Goal: Information Seeking & Learning: Learn about a topic

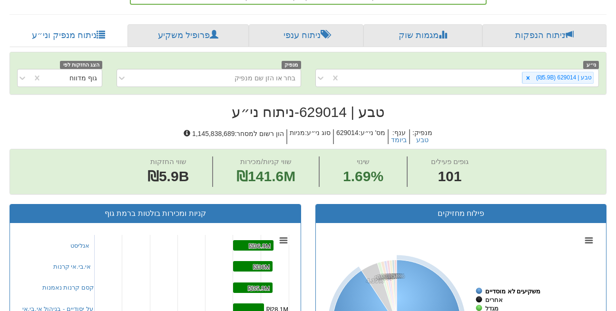
scroll to position [202, 0]
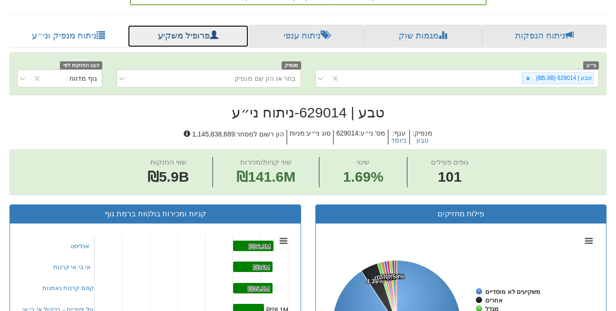
click at [205, 25] on link "פרופיל משקיע" at bounding box center [187, 36] width 121 height 23
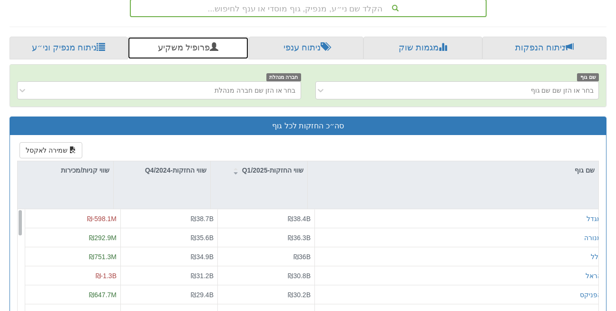
scroll to position [185, 0]
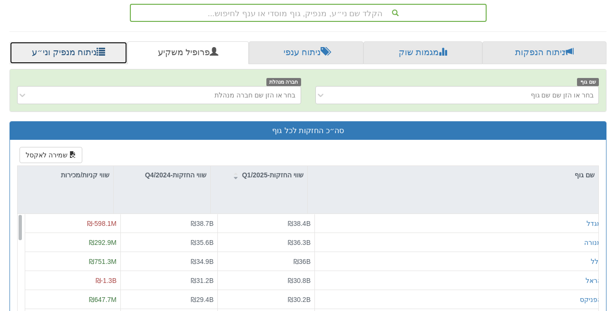
click at [62, 41] on link "ניתוח מנפיק וני״ע" at bounding box center [69, 52] width 118 height 23
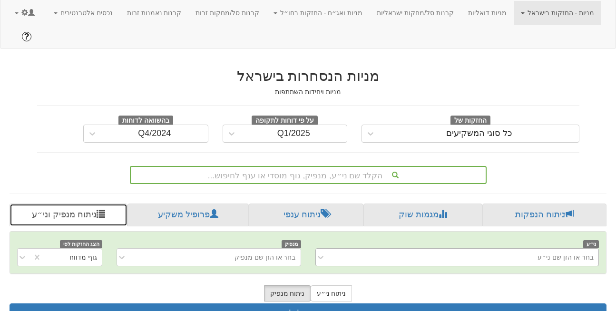
scroll to position [143, 0]
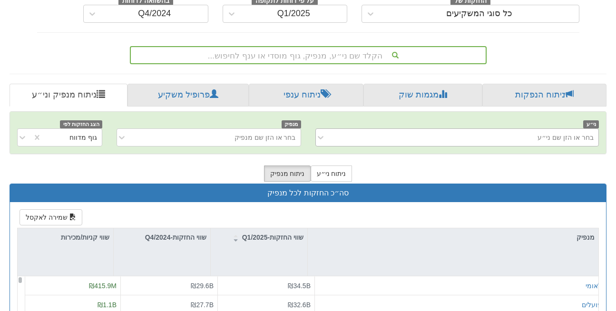
click at [488, 130] on div "בחר או הזן שם ני״ע" at bounding box center [465, 137] width 268 height 15
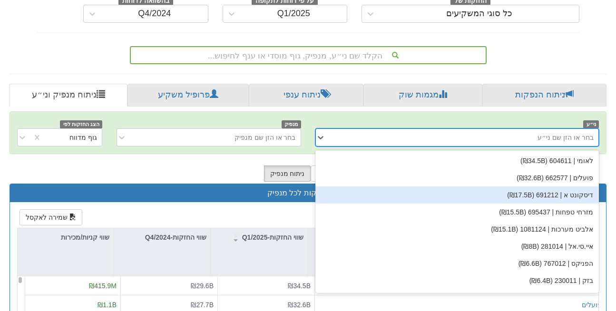
click at [420, 186] on div "דיסקונט א | 691212 (₪17.5B)" at bounding box center [457, 194] width 284 height 17
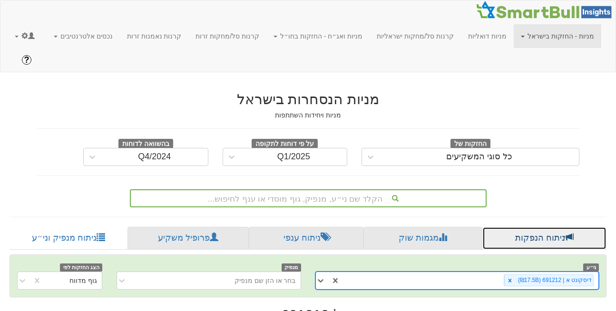
click at [545, 227] on link "ניתוח הנפקות" at bounding box center [544, 238] width 124 height 23
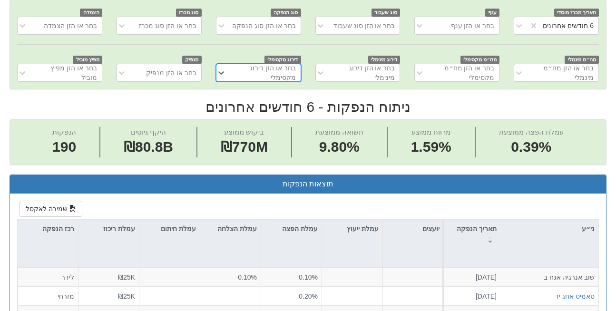
scroll to position [277, 0]
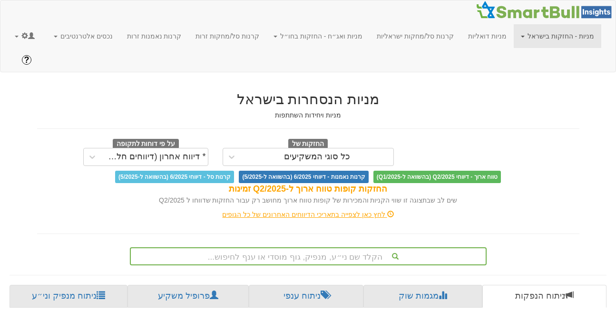
scroll to position [0, 2023]
click at [38, 37] on link at bounding box center [25, 36] width 34 height 24
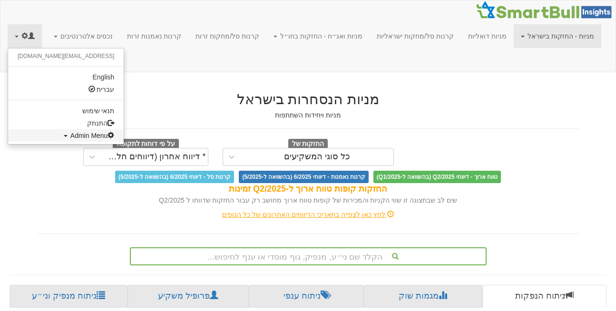
click at [70, 134] on span "Admin Menu" at bounding box center [92, 136] width 44 height 8
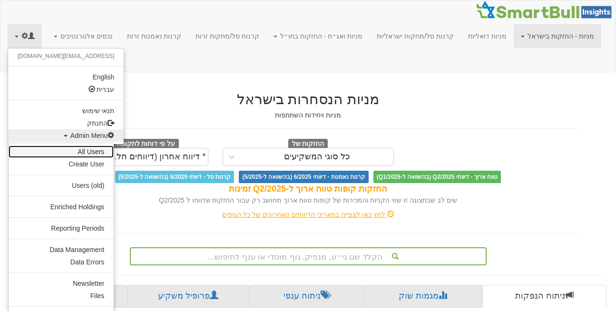
click at [68, 150] on link "All Users" at bounding box center [61, 152] width 105 height 12
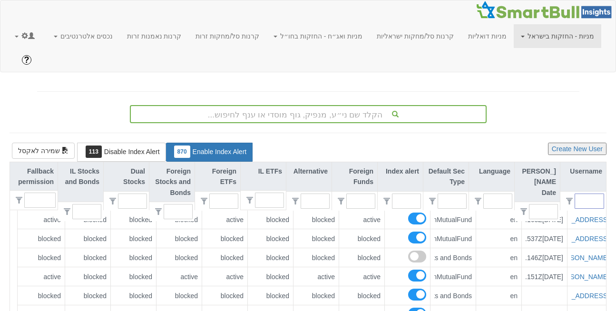
click at [589, 194] on input "text" at bounding box center [593, 201] width 21 height 14
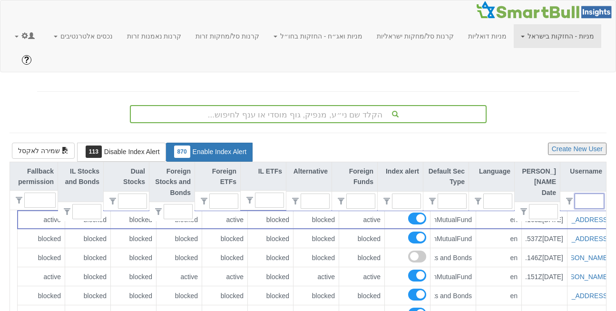
paste input "orenta@tase.co.il"
type input "orenta@tase.co.il"
type input "0"
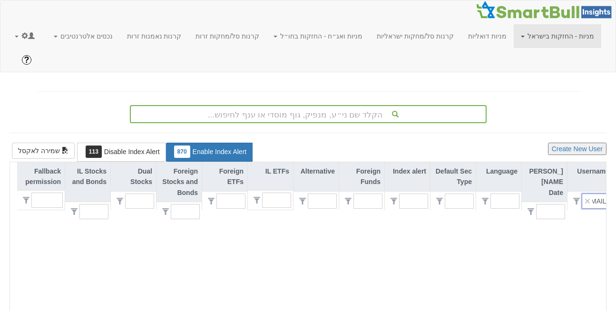
scroll to position [0, 0]
click at [596, 194] on input "orenta@tase.co.il" at bounding box center [600, 201] width 21 height 14
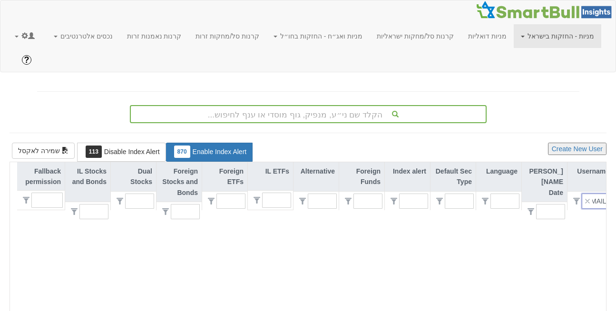
type input "@tase.co.il"
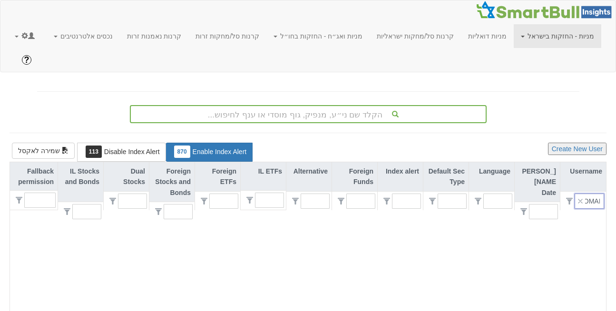
scroll to position [0, 7]
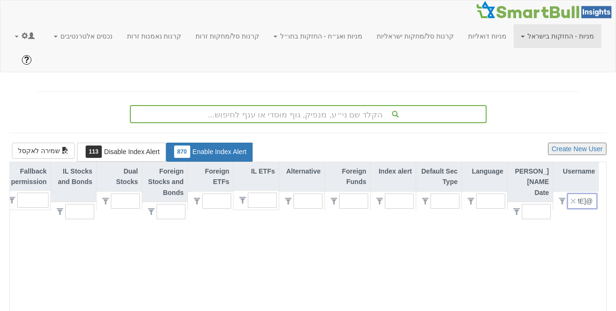
type input "1"
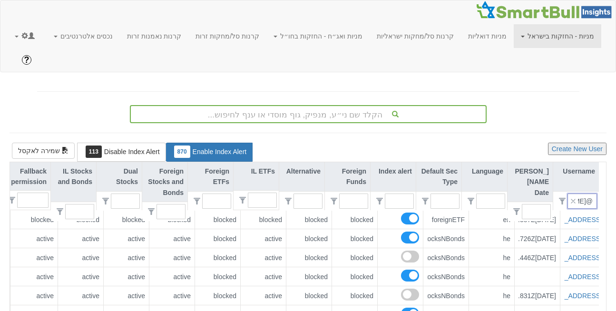
scroll to position [0, 0]
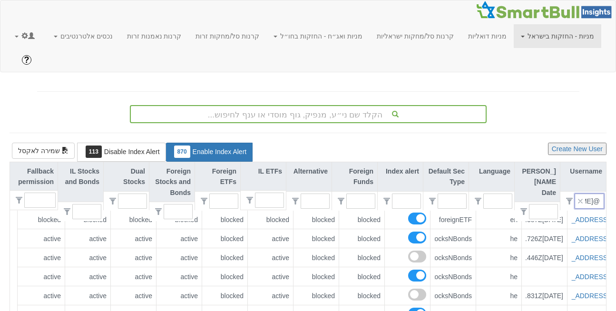
type input "@tase.co.il"
click at [574, 143] on button "Create New User" at bounding box center [577, 149] width 58 height 12
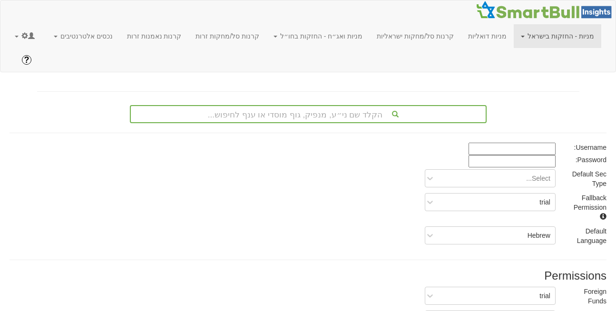
click at [539, 143] on input at bounding box center [511, 149] width 87 height 12
paste input "rinatda@tase.co.il"
type input "rinatda@tase.co.il"
click at [481, 155] on input at bounding box center [511, 161] width 87 height 12
paste input "ErqL9250"
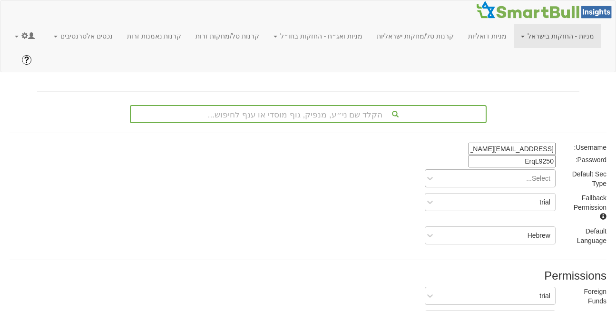
type input "ErqL9250"
click at [516, 171] on div "Select..." at bounding box center [497, 178] width 115 height 15
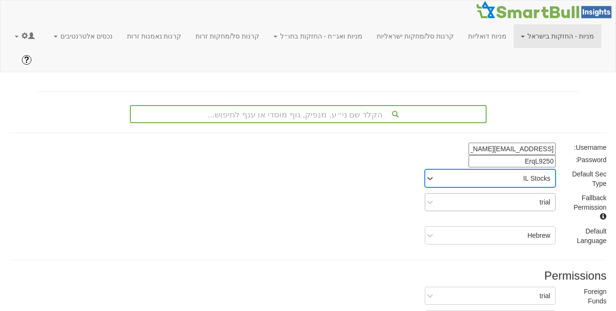
click at [525, 195] on div "trial" at bounding box center [497, 202] width 115 height 15
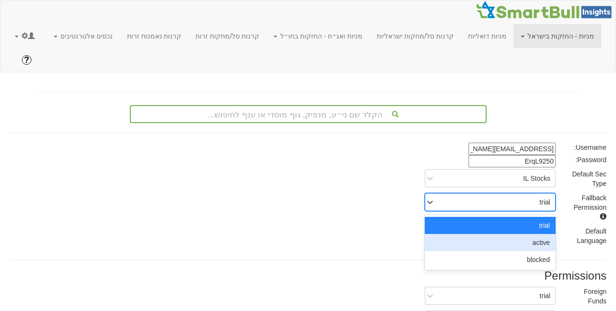
click at [533, 234] on div "active" at bounding box center [490, 242] width 131 height 17
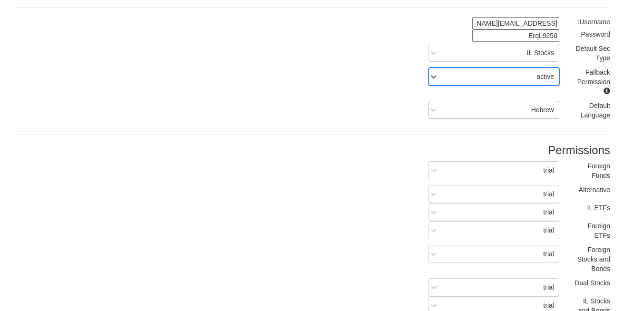
scroll to position [163, 0]
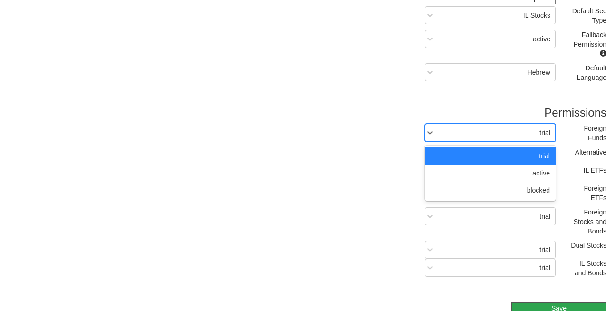
click at [538, 125] on div "trial" at bounding box center [497, 132] width 115 height 15
type input "B"
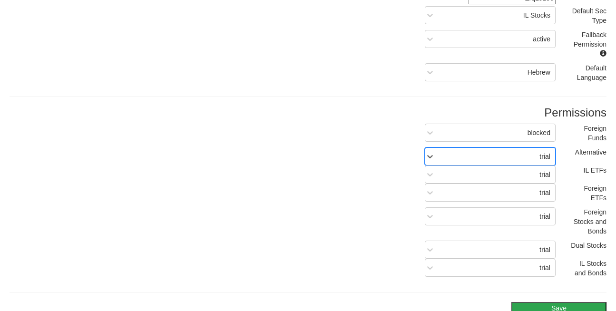
type input "B"
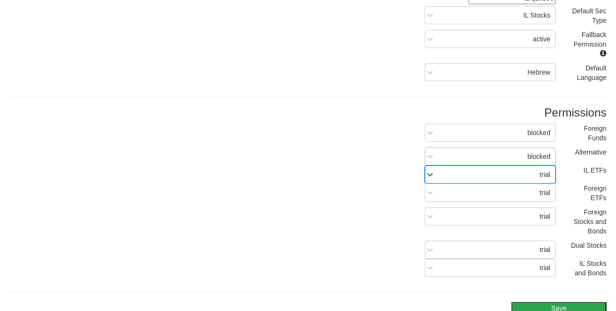
type input "A"
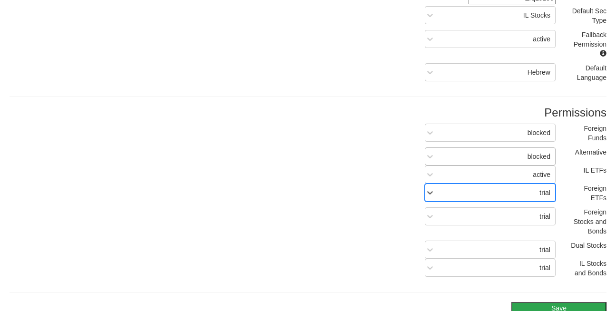
type input "B"
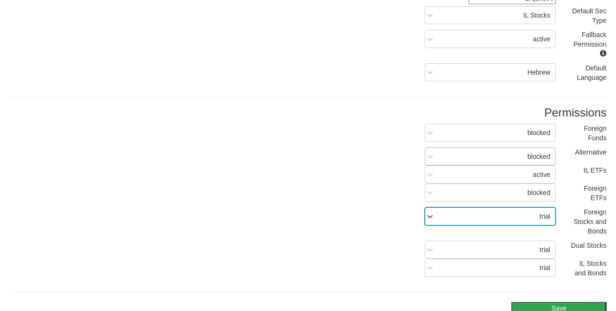
type input "A"
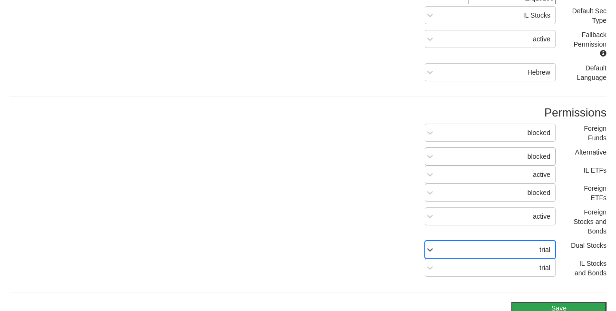
type input "A"
click at [548, 302] on button "Save" at bounding box center [558, 308] width 95 height 12
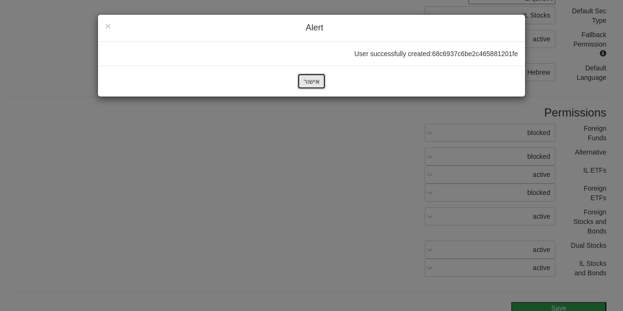
click at [312, 81] on button "אישור" at bounding box center [311, 81] width 29 height 16
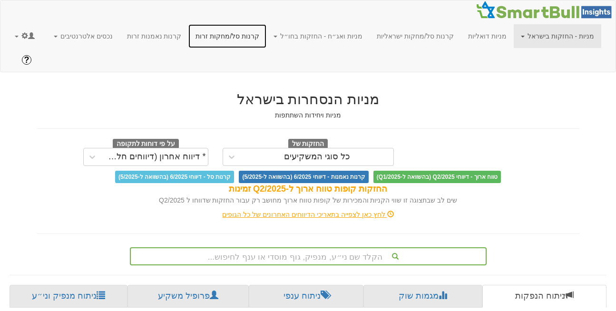
click at [254, 40] on link "קרנות סל/מחקות זרות" at bounding box center [227, 36] width 78 height 24
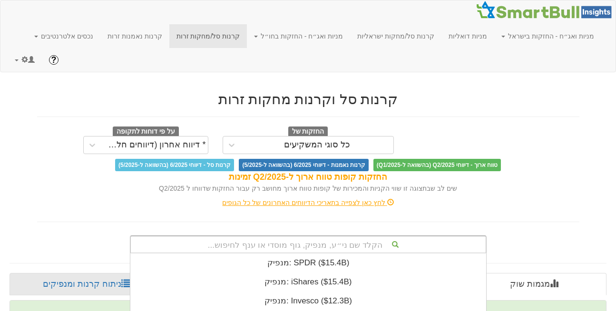
scroll to position [155, 0]
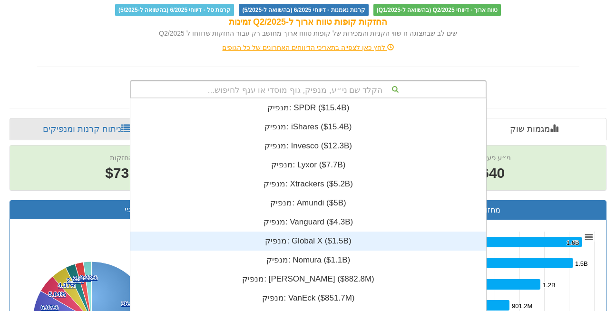
click at [294, 98] on div "הקלד שם ני״ע, מנפיק, גוף מוסדי או ענף לחיפוש... מנפיק: ‎SPDR ‎($15.4B)‏ מנפיק: …" at bounding box center [308, 89] width 357 height 18
paste input "US47103U7533"
type input "US47103U7533"
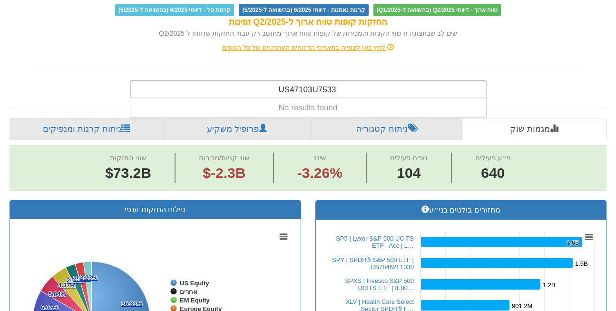
scroll to position [0, 0]
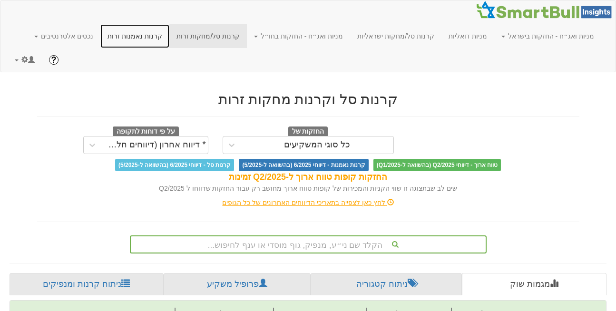
click at [166, 35] on link "קרנות נאמנות זרות" at bounding box center [134, 36] width 69 height 24
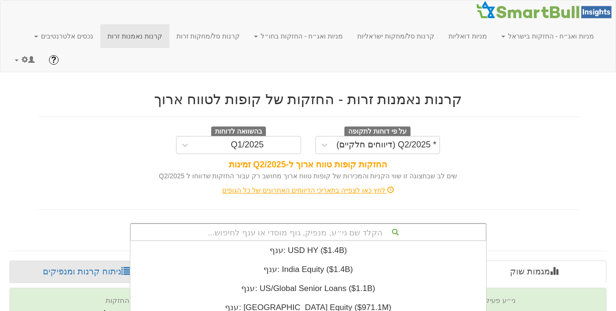
scroll to position [143, 0]
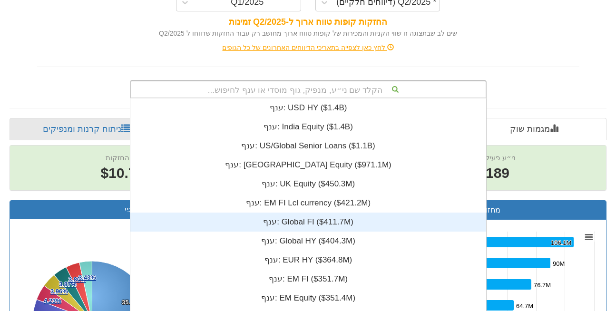
click at [305, 98] on div "הקלד שם ני״ע, מנפיק, גוף מוסדי או ענף לחיפוש... ענף: ‎USD HY ‎($1.4B)‏ ענף: ‎In…" at bounding box center [308, 89] width 357 height 18
paste input "US47103U7533"
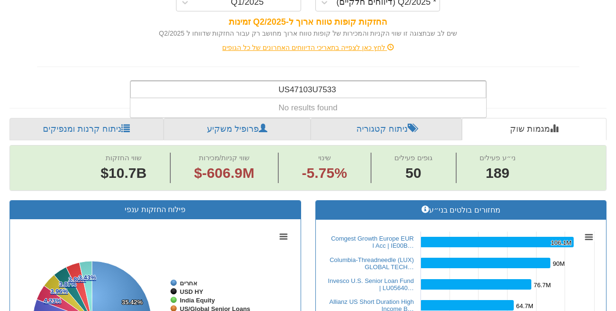
type input "US47103U7533"
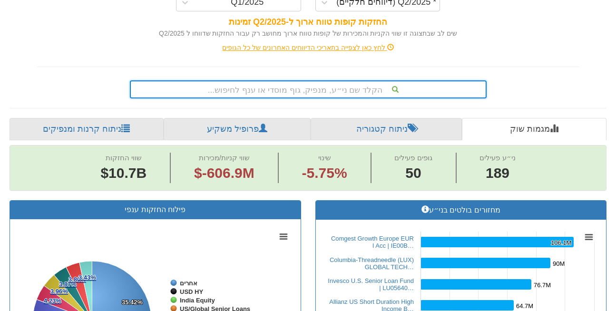
paste input "US47103u8457"
type input "US47103u8457"
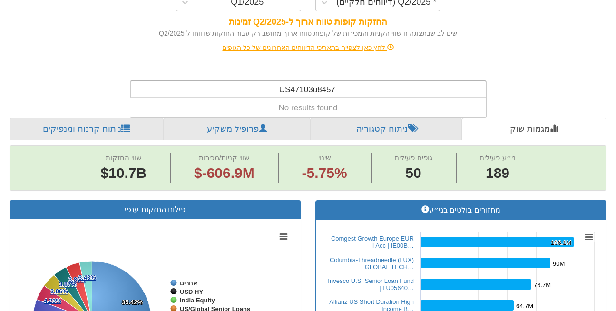
scroll to position [0, 0]
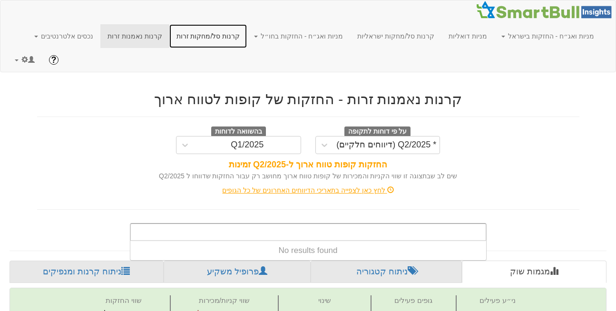
click at [242, 43] on link "קרנות סל/מחקות זרות" at bounding box center [208, 36] width 78 height 24
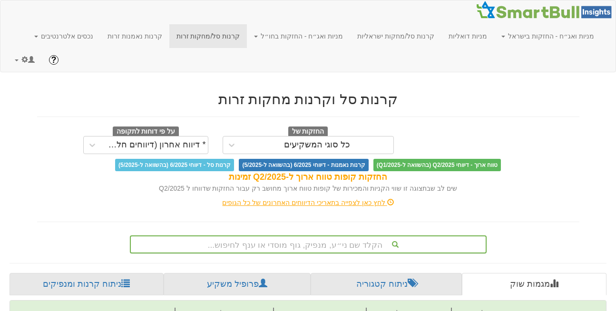
click at [283, 235] on div "הקלד שם ני״ע, מנפיק, גוף מוסדי או ענף לחיפוש..." at bounding box center [308, 244] width 357 height 18
paste input "US47103u8457"
type input "US47103u8457"
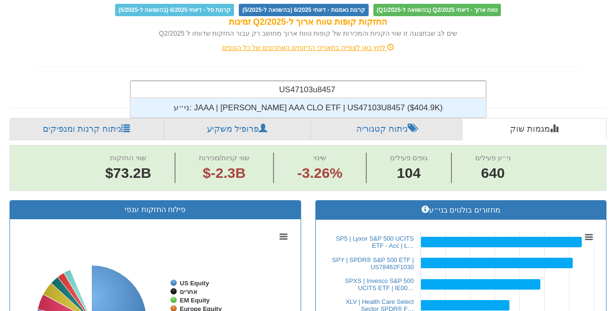
scroll to position [19, 0]
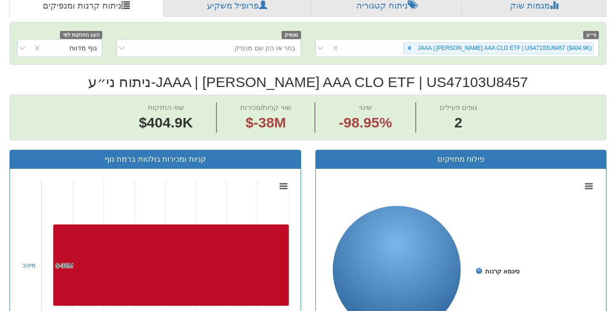
scroll to position [279, 0]
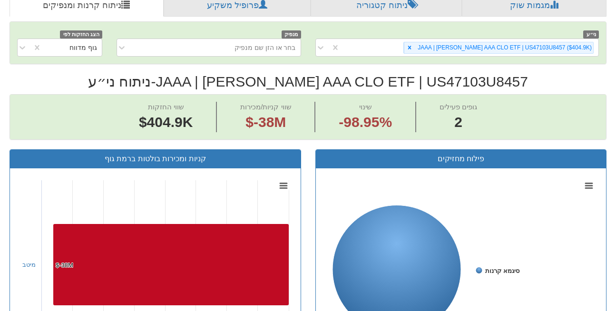
click at [473, 103] on span "גופים פעילים" at bounding box center [458, 107] width 38 height 8
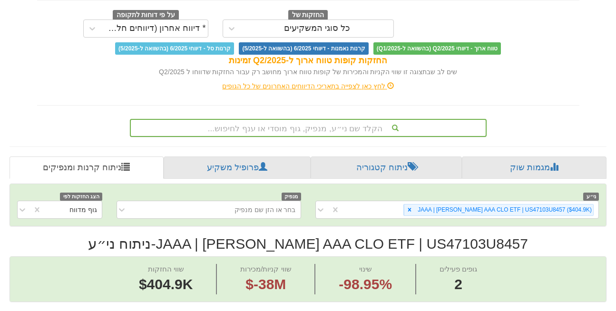
scroll to position [119, 0]
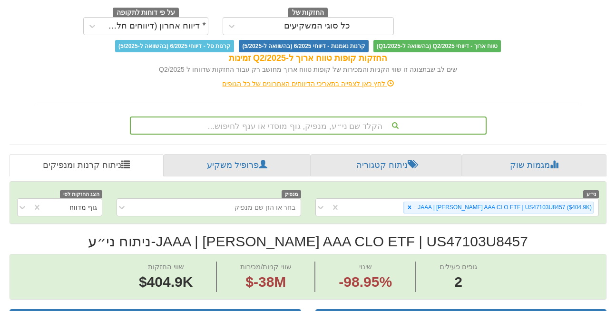
click at [469, 234] on h2 "JAAA | [PERSON_NAME] AAA CLO ETF | US47103U8457 - ניתוח ני״ע" at bounding box center [308, 242] width 597 height 16
copy h2 "US47103U8457"
